Goal: Task Accomplishment & Management: Use online tool/utility

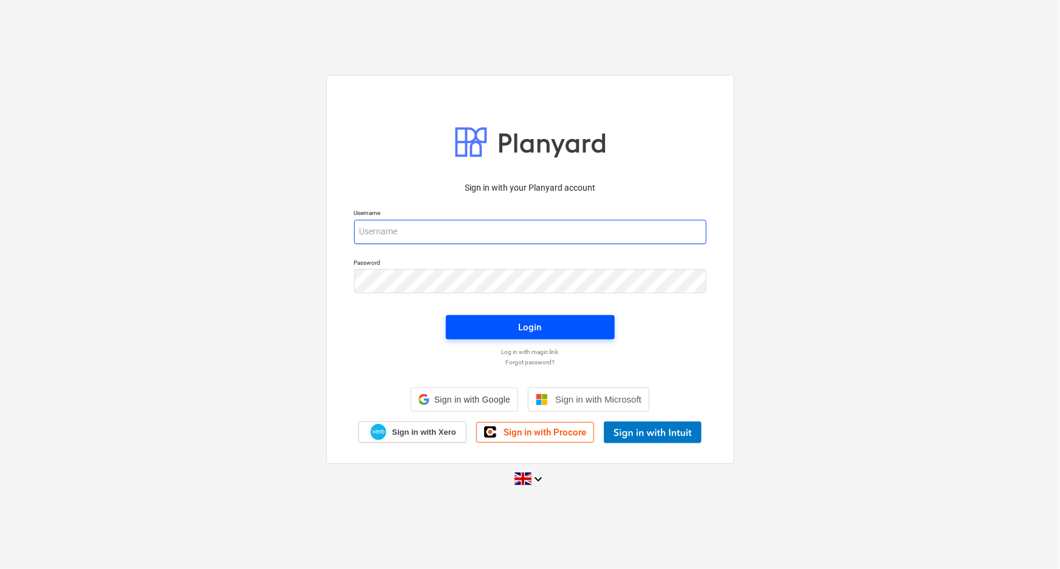
type input "[EMAIL_ADDRESS][DOMAIN_NAME]"
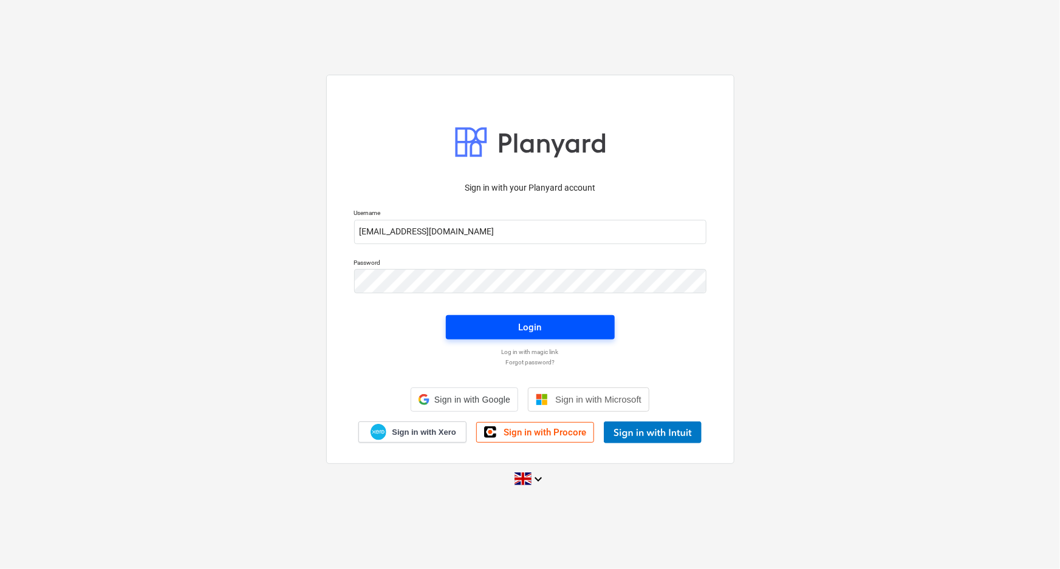
click at [500, 335] on button "Login" at bounding box center [530, 327] width 169 height 24
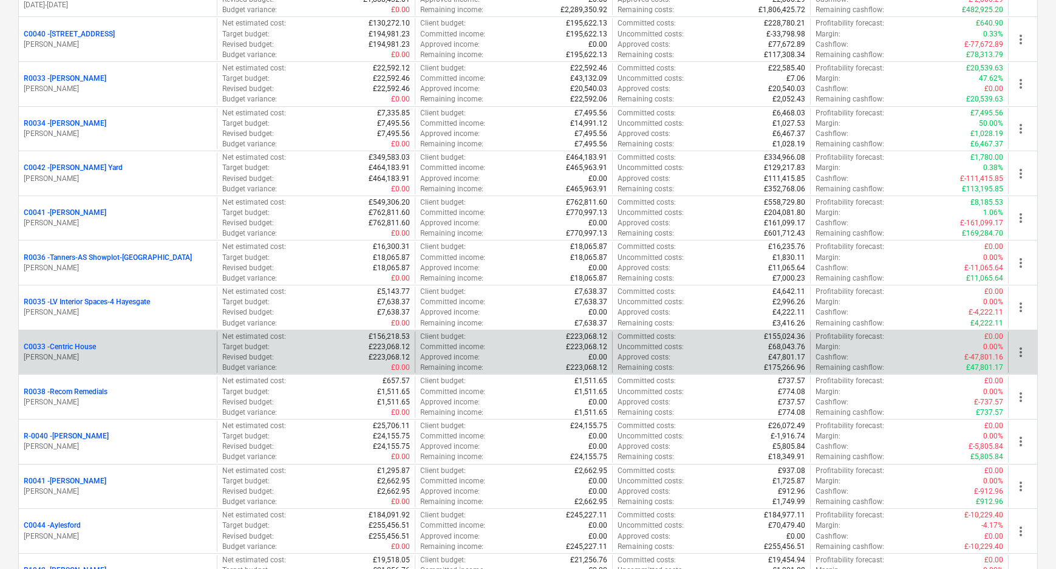
scroll to position [276, 0]
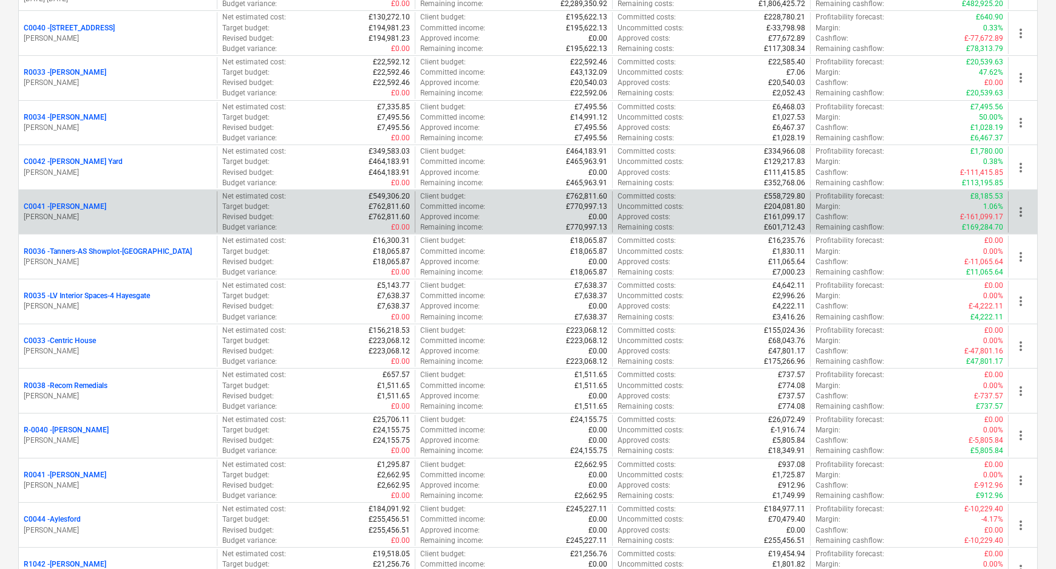
click at [49, 205] on p "C0041 - [PERSON_NAME]" at bounding box center [65, 207] width 83 height 10
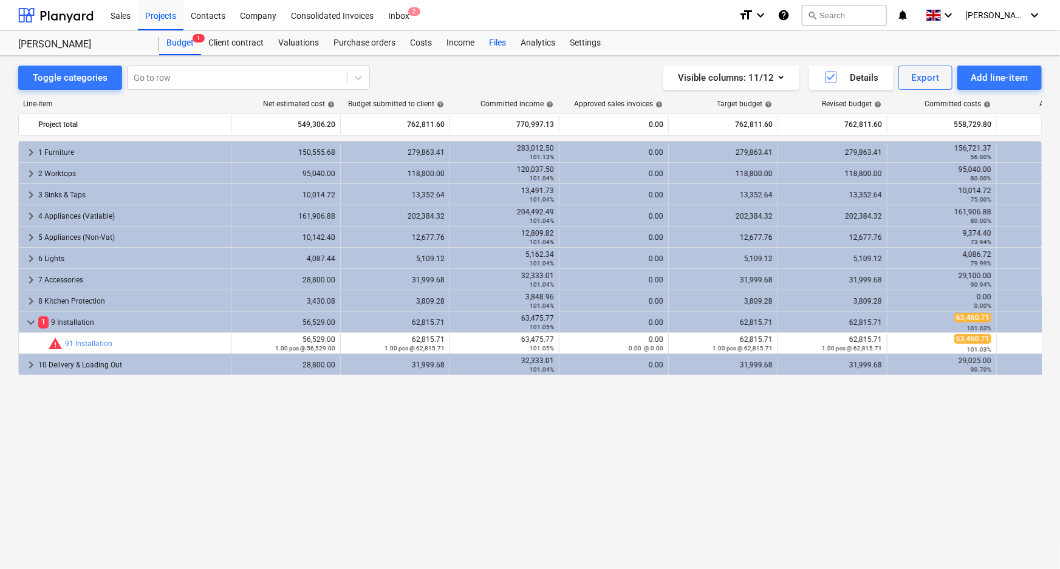
click at [489, 43] on div "Files" at bounding box center [497, 43] width 32 height 24
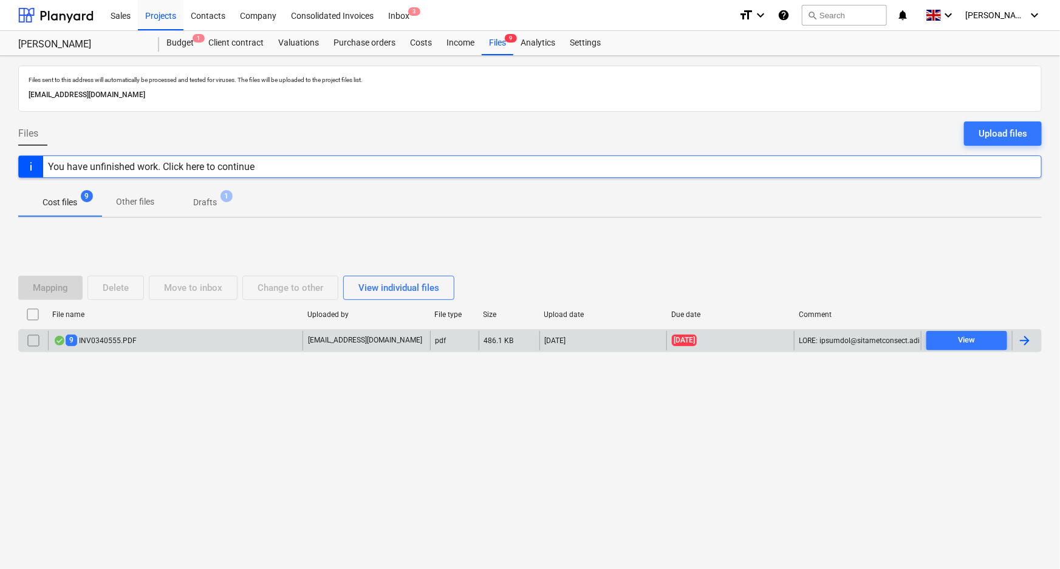
click at [104, 335] on div "9 INV0340555.PDF" at bounding box center [94, 341] width 83 height 12
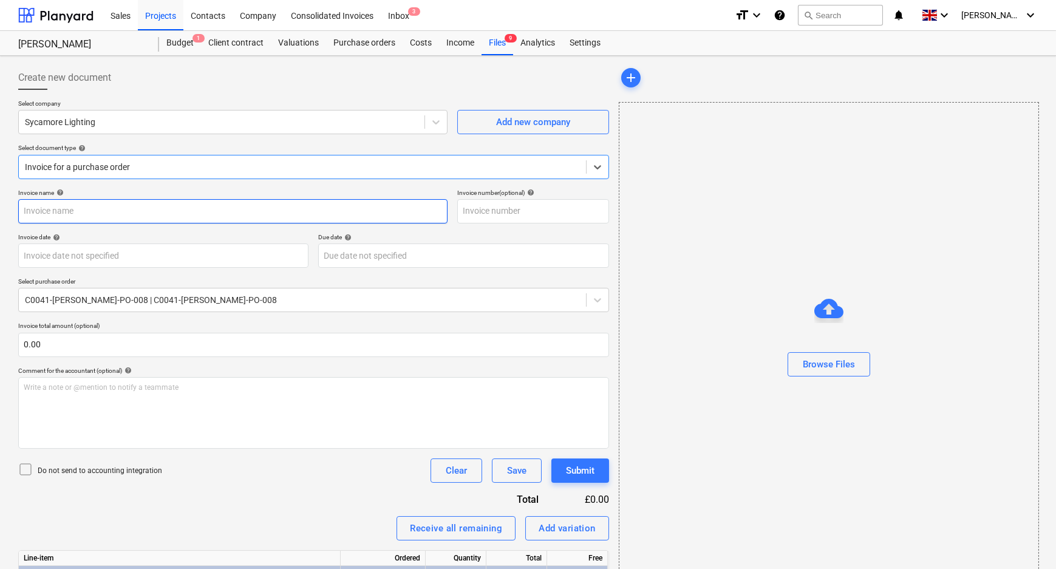
type input "INV0340555"
type input "[DATE]"
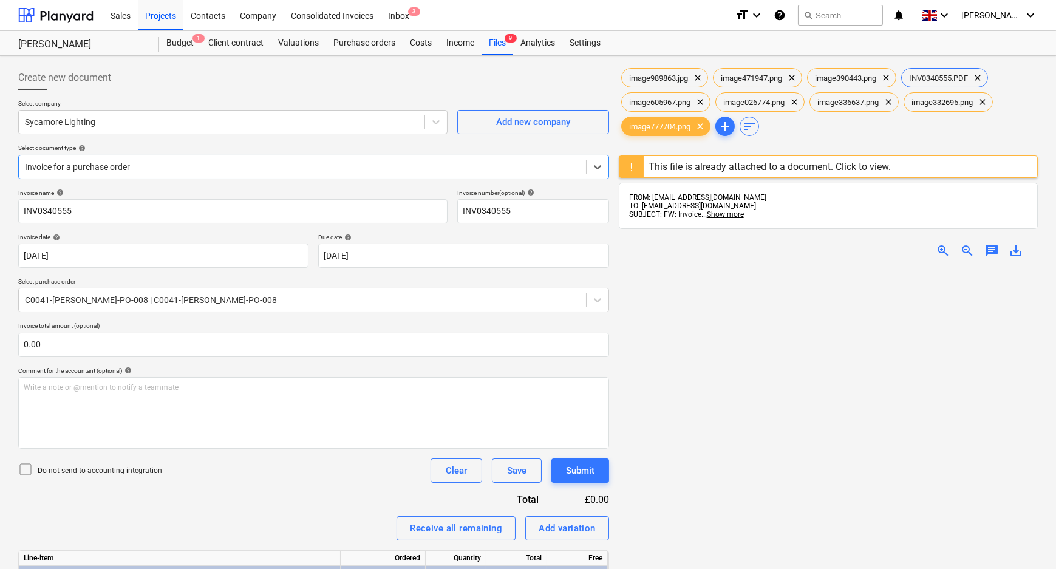
click at [338, 170] on div at bounding box center [302, 167] width 555 height 12
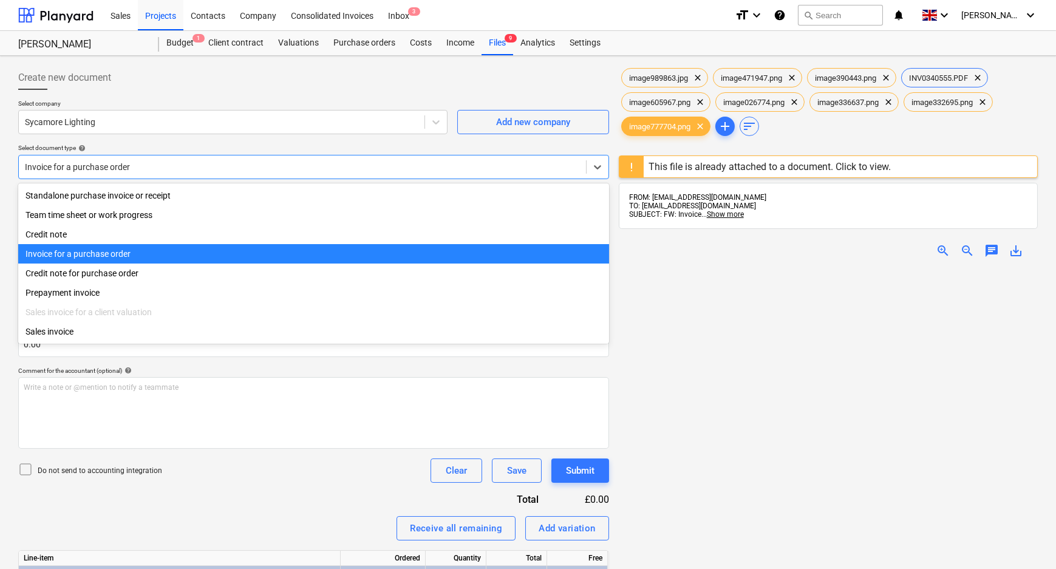
click at [104, 255] on div "Invoice for a purchase order" at bounding box center [313, 253] width 591 height 19
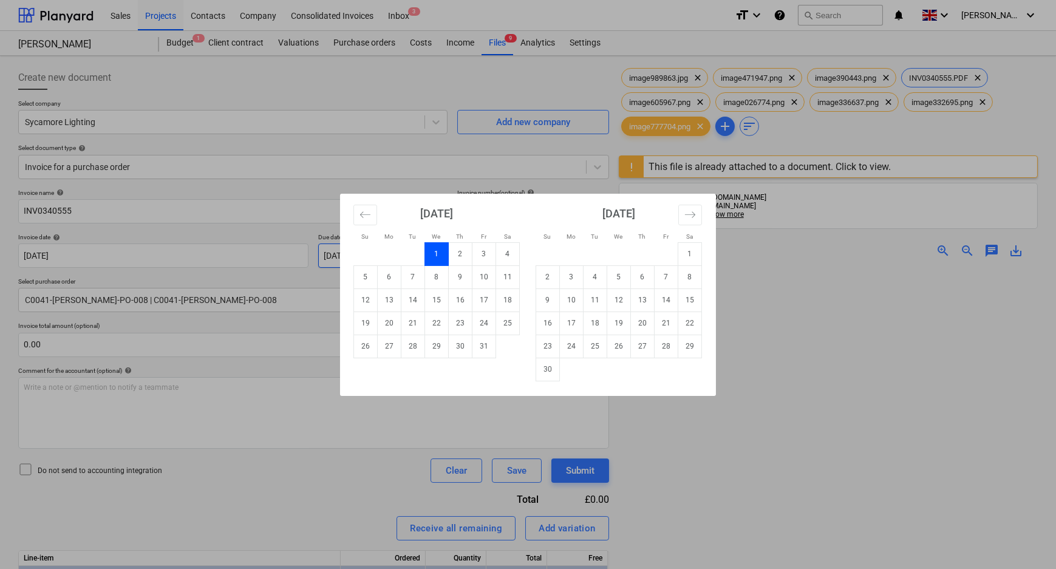
click at [362, 262] on body "Sales Projects Contacts Company Consolidated Invoices Inbox 3 format_size keybo…" at bounding box center [528, 284] width 1056 height 569
click at [486, 348] on td "31" at bounding box center [484, 346] width 24 height 23
type input "[DATE]"
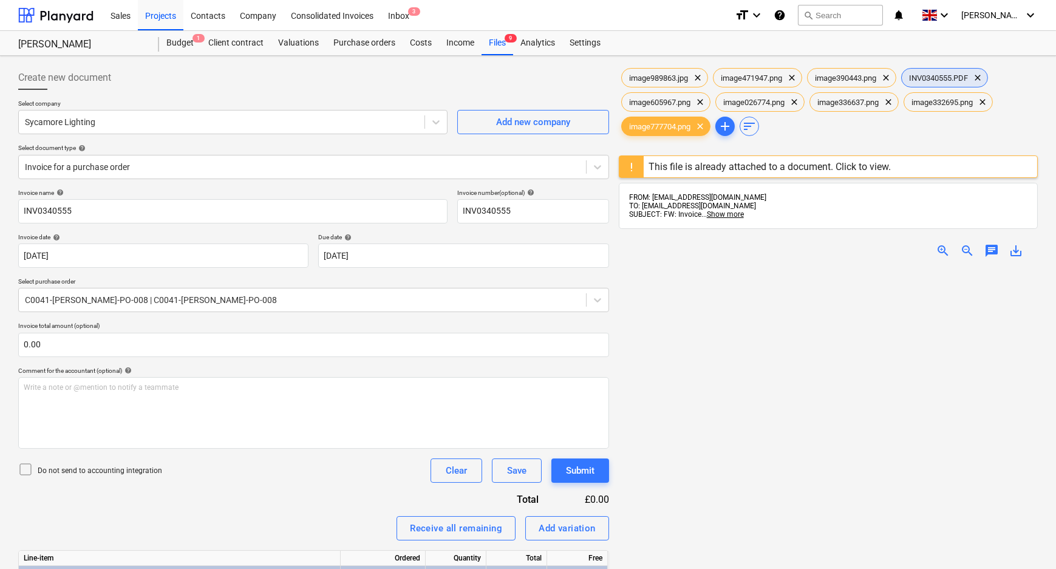
click at [925, 74] on span "INV0340555.PDF" at bounding box center [938, 77] width 73 height 9
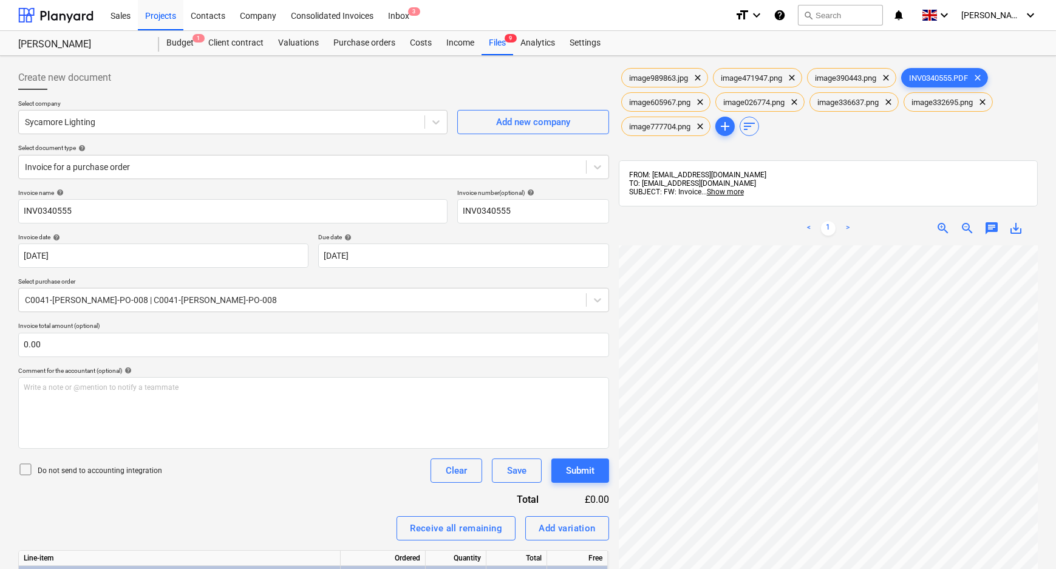
scroll to position [113, 39]
click at [808, 196] on div "image989863.jpg clear image471947.png clear image390443.png clear INV0340555.PD…" at bounding box center [828, 423] width 419 height 715
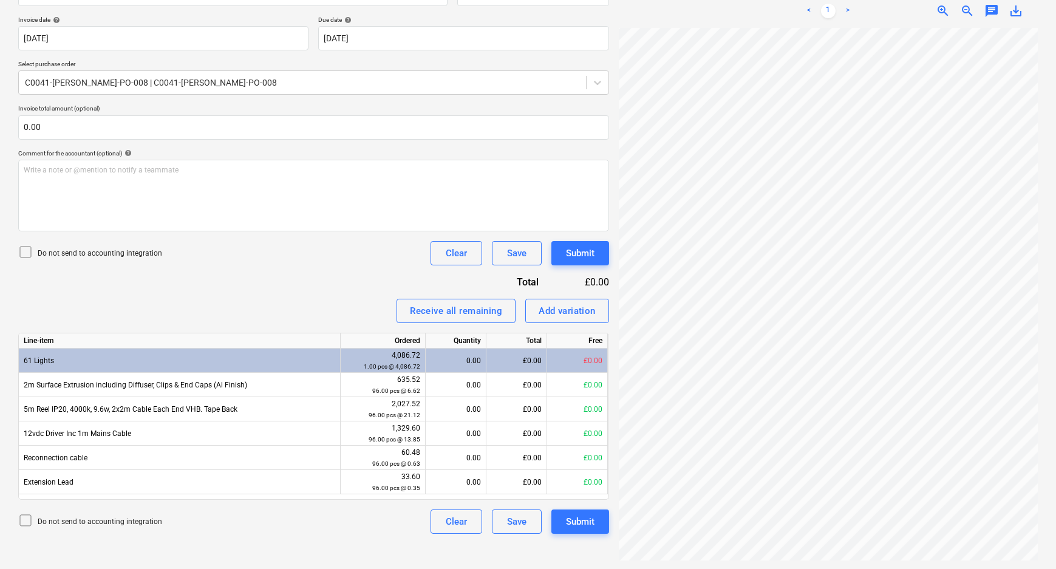
scroll to position [222, 0]
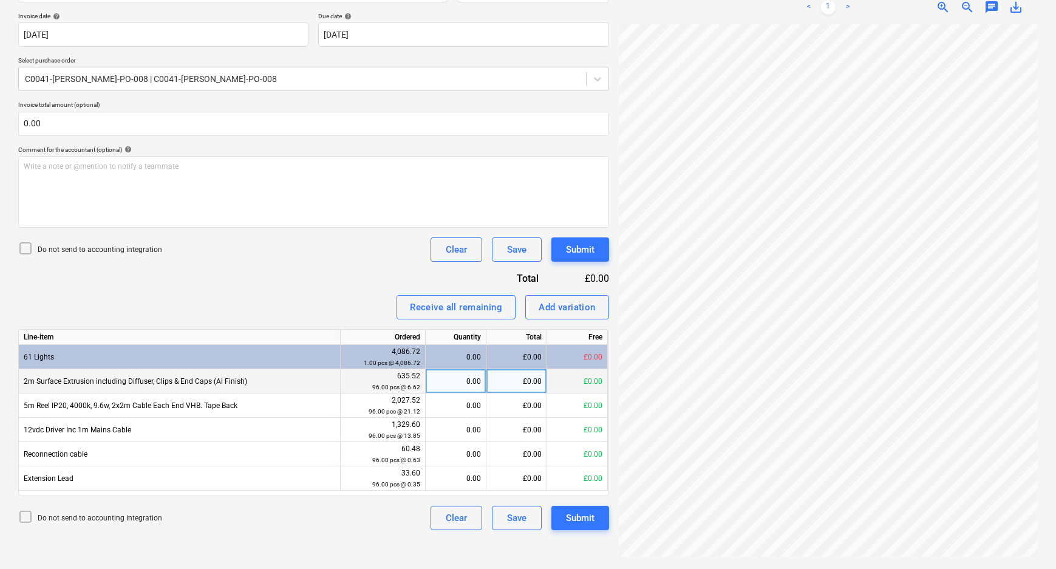
click at [462, 383] on div "0.00" at bounding box center [455, 381] width 50 height 24
click at [473, 380] on input "``" at bounding box center [456, 381] width 60 height 24
drag, startPoint x: 474, startPoint y: 380, endPoint x: 489, endPoint y: 386, distance: 16.7
click at [0, 0] on div "2m Surface Extrusion including Diffuser, Clips & End Caps (Al Finish) 635.52 96…" at bounding box center [0, 0] width 0 height 0
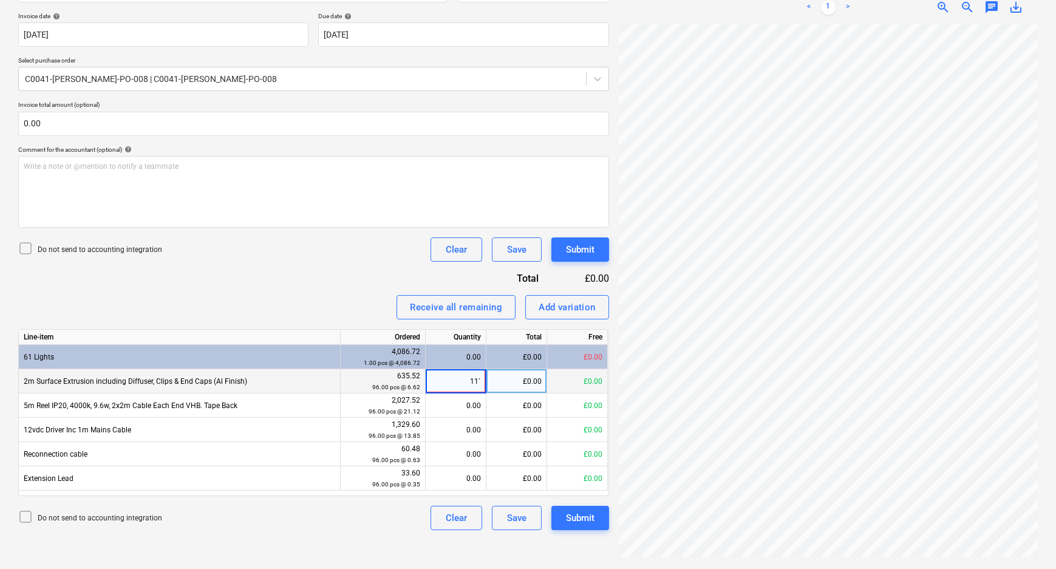
drag, startPoint x: 458, startPoint y: 384, endPoint x: 485, endPoint y: 387, distance: 27.4
click at [485, 387] on input "11`" at bounding box center [456, 381] width 60 height 24
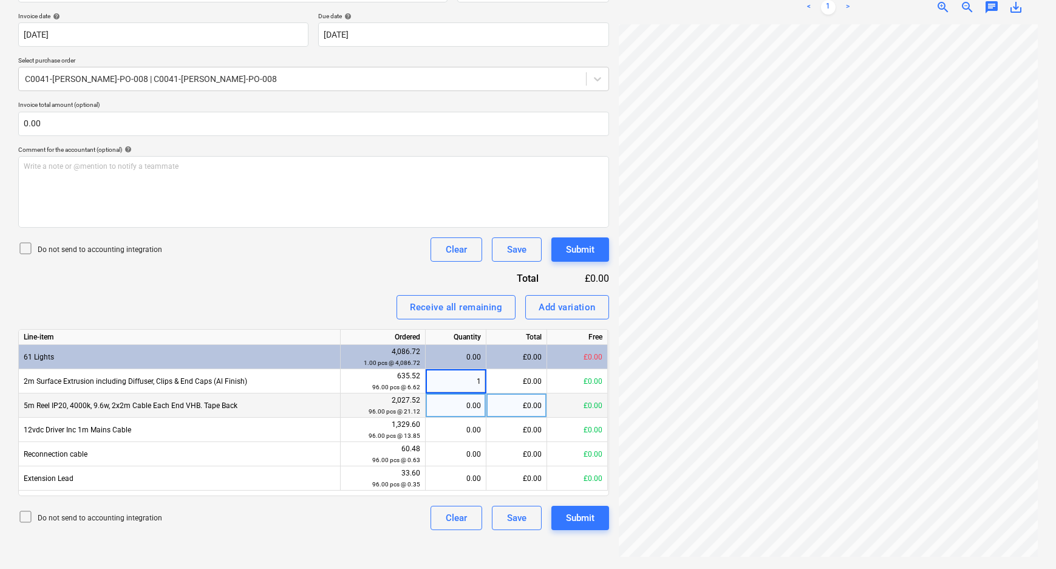
type input "11"
click at [473, 404] on div "0.00" at bounding box center [455, 405] width 50 height 24
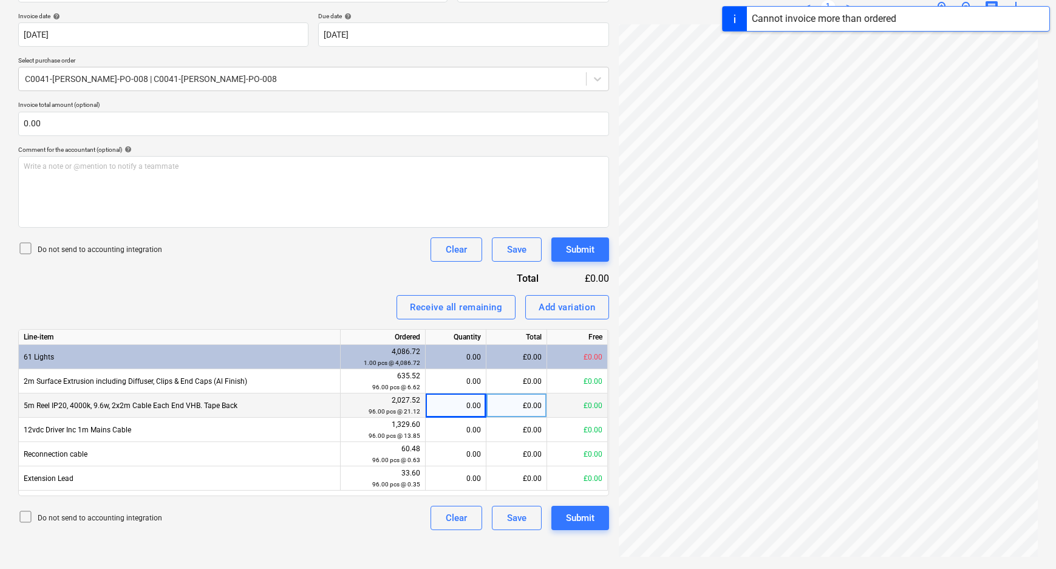
scroll to position [110, 0]
click at [468, 402] on div "0.00" at bounding box center [455, 405] width 50 height 24
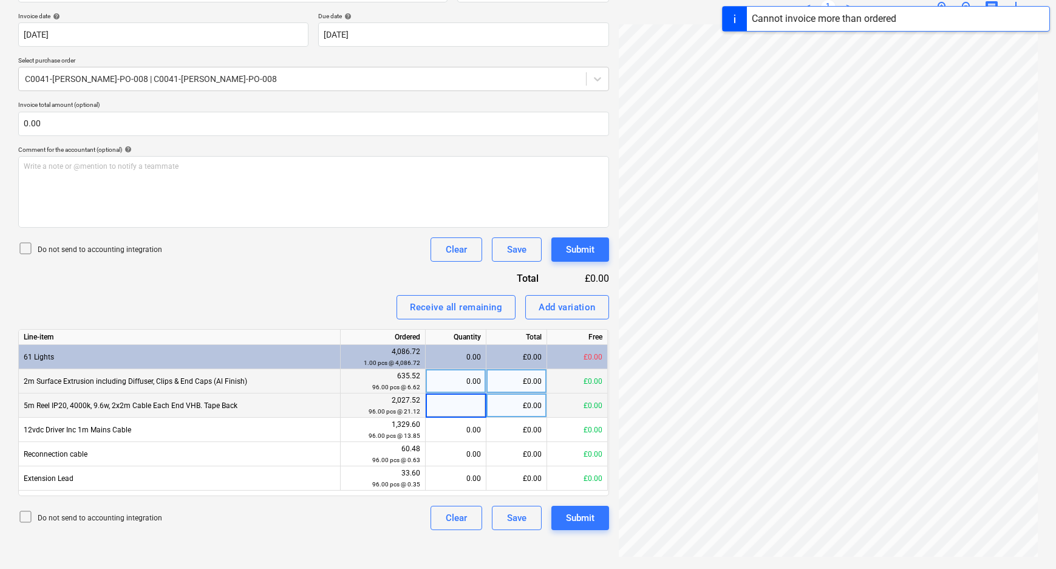
click at [468, 381] on div "0.00" at bounding box center [455, 381] width 50 height 24
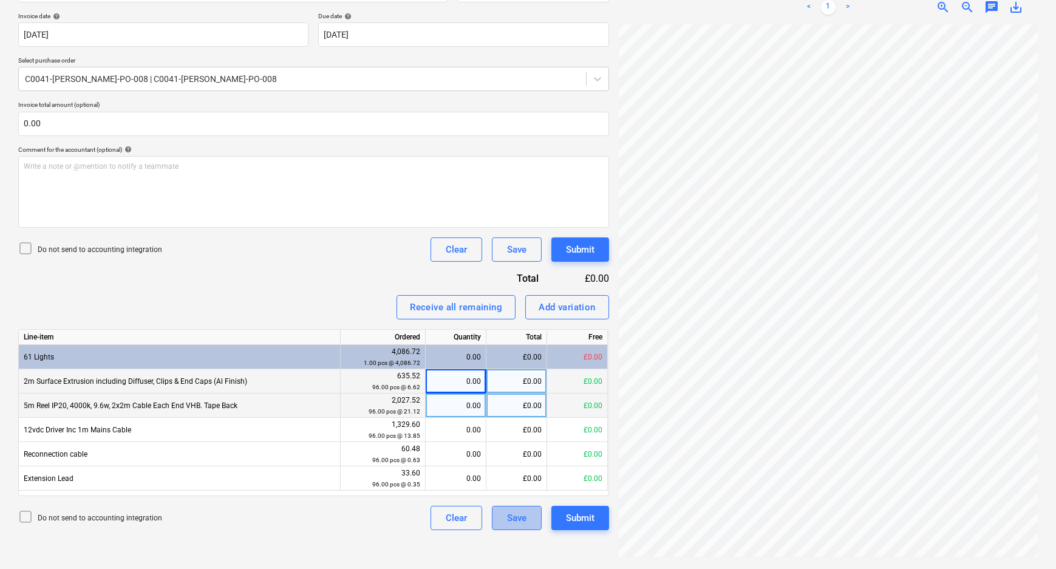
click at [502, 511] on button "Save" at bounding box center [517, 518] width 50 height 24
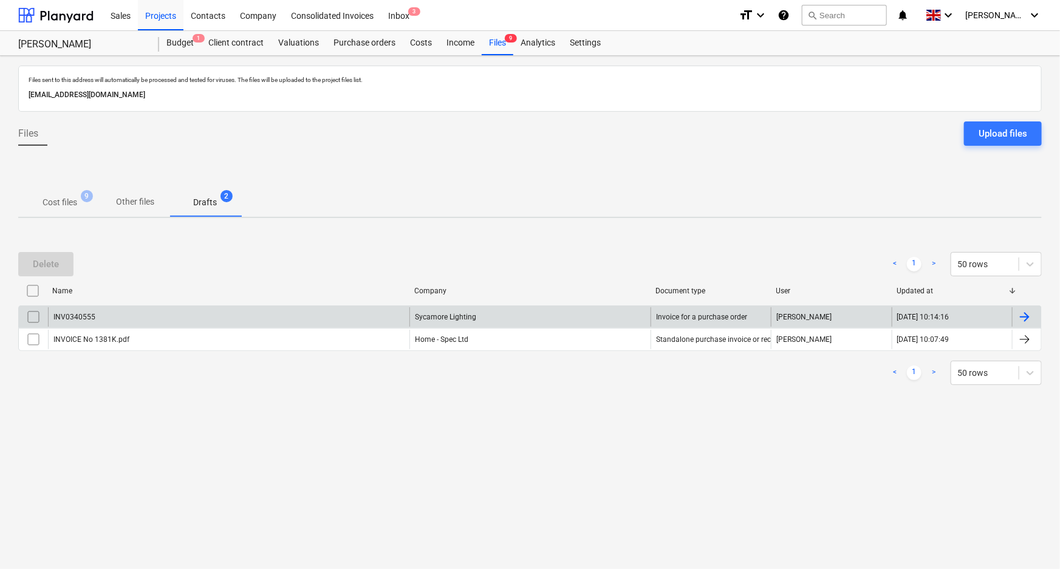
click at [32, 315] on input "checkbox" at bounding box center [33, 316] width 19 height 19
click at [51, 270] on div "Delete" at bounding box center [46, 264] width 26 height 16
